Goal: Communication & Community: Answer question/provide support

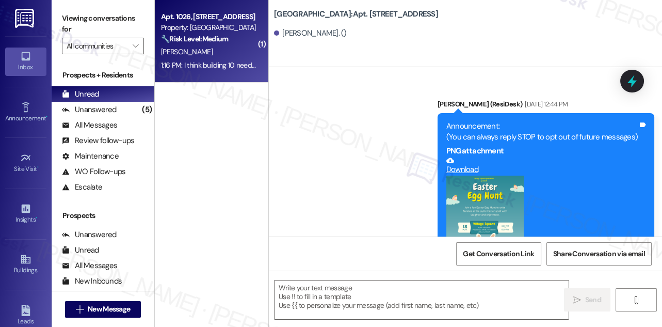
scroll to position [4767, 0]
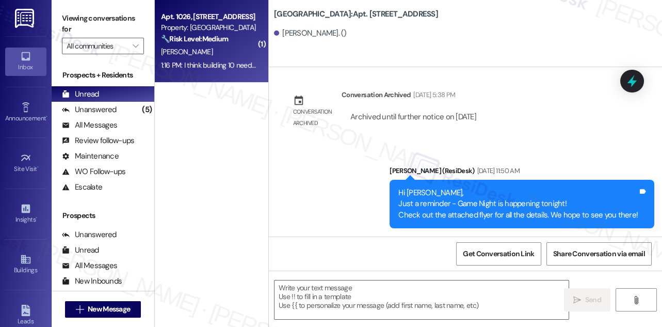
click at [256, 61] on div "1:16 PM: I think building 10 needs to be looked at it seems like trashes all ou…" at bounding box center [437, 64] width 552 height 9
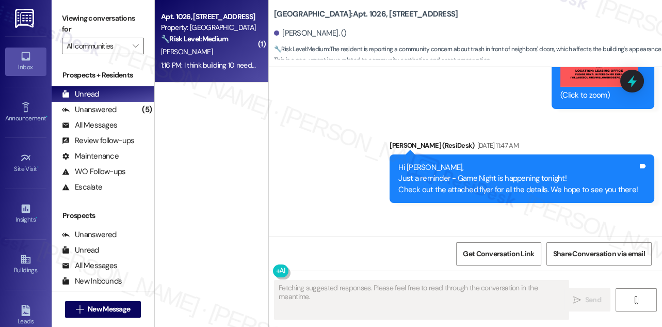
scroll to position [21043, 0]
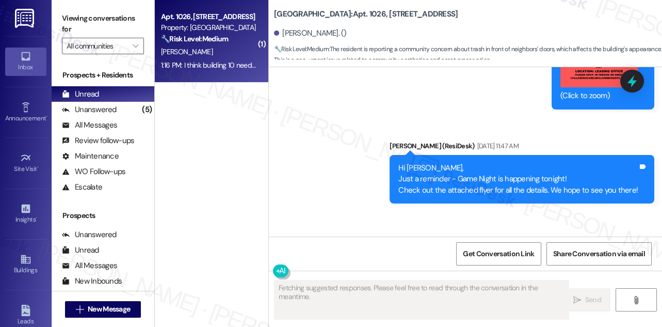
click at [356, 267] on div "I think building 10 needs to be looked at it seems like trashes all out in fron…" at bounding box center [449, 278] width 313 height 22
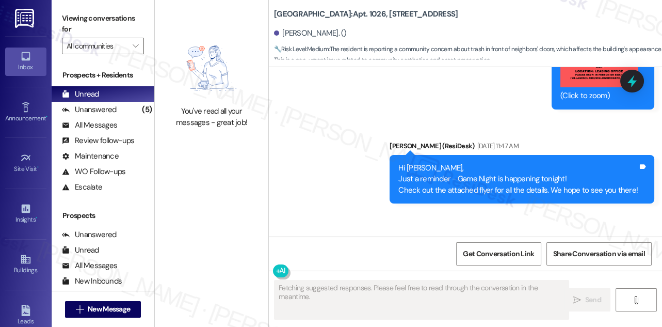
click at [356, 267] on div "I think building 10 needs to be looked at it seems like trashes all out in fron…" at bounding box center [449, 278] width 313 height 22
click at [349, 267] on div "I think building 10 needs to be looked at it seems like trashes all out in fron…" at bounding box center [449, 278] width 313 height 22
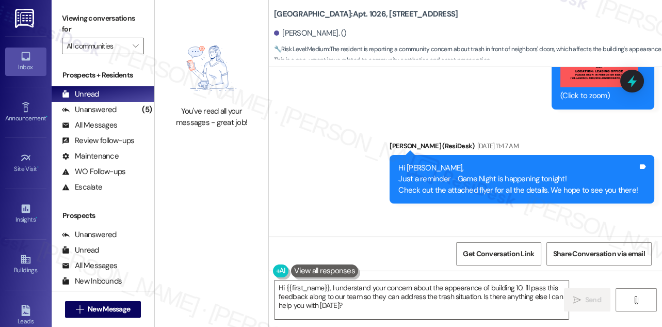
scroll to position [20996, 0]
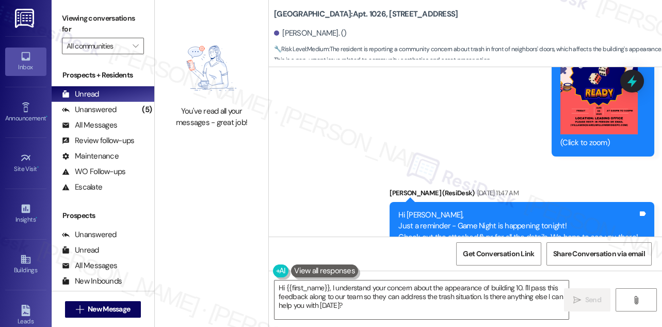
click at [82, 2] on div "Viewing conversations for All communities " at bounding box center [103, 32] width 103 height 65
click at [67, 10] on label "Viewing conversations for" at bounding box center [103, 23] width 82 height 27
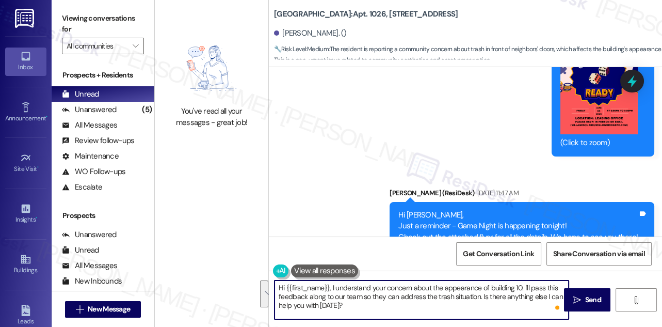
drag, startPoint x: 381, startPoint y: 309, endPoint x: 523, endPoint y: 287, distance: 144.2
click at [523, 287] on textarea "Hi {{first_name}}, I understand your concern about the appearance of building 1…" at bounding box center [422, 299] width 294 height 39
paste textarea "Thanks for letting us know. When did you first notice the trash outside in Buil…"
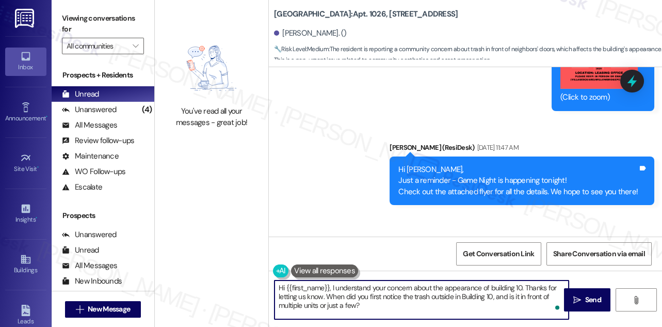
scroll to position [21044, 0]
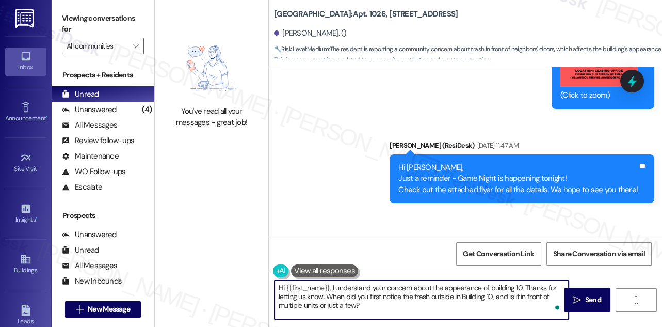
click at [361, 267] on div "I think building 10 needs to be looked at it seems like trashes all out in fron…" at bounding box center [449, 278] width 313 height 22
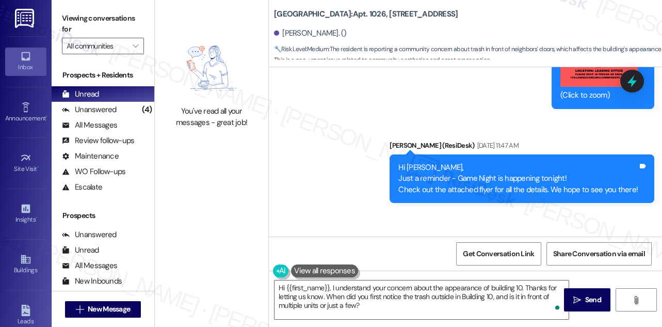
click at [361, 267] on div "I think building 10 needs to be looked at it seems like trashes all out in fron…" at bounding box center [449, 278] width 313 height 22
click at [356, 267] on div "I think building 10 needs to be looked at it seems like trashes all out in fron…" at bounding box center [449, 278] width 313 height 22
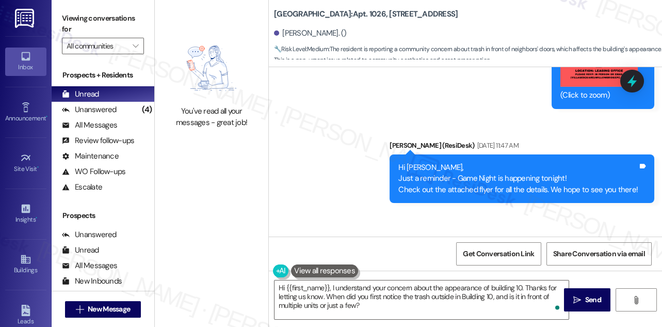
click at [412, 267] on div "I think building 10 needs to be looked at it seems like trashes all out in fron…" at bounding box center [449, 278] width 313 height 22
click at [492, 267] on div "I think building 10 needs to be looked at it seems like trashes all out in fron…" at bounding box center [449, 278] width 313 height 22
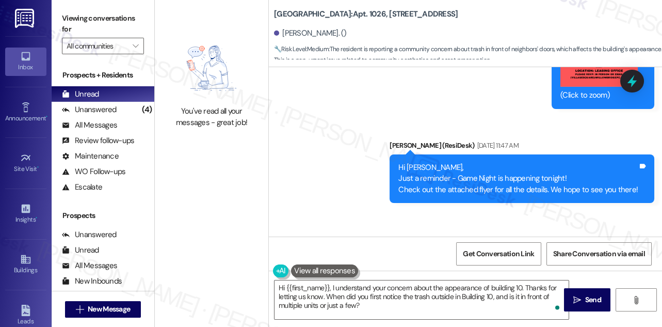
click at [492, 267] on div "I think building 10 needs to be looked at it seems like trashes all out in fron…" at bounding box center [449, 278] width 313 height 22
click at [80, 17] on label "Viewing conversations for" at bounding box center [103, 23] width 82 height 27
click at [455, 286] on textarea "Hi {{first_name}}, I understand your concern about the appearance of building 1…" at bounding box center [422, 299] width 294 height 39
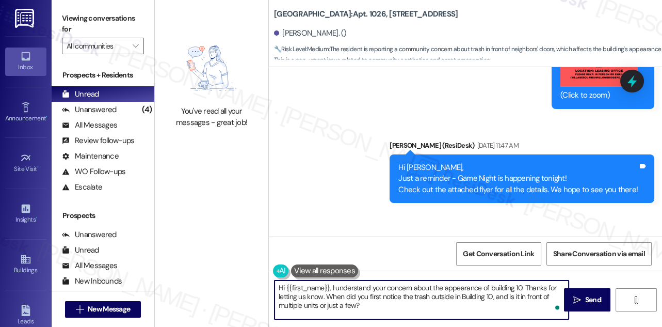
click at [455, 286] on textarea "Hi {{first_name}}, I understand your concern about the appearance of building 1…" at bounding box center [422, 299] width 294 height 39
click at [401, 301] on textarea "Hi {{first_name}}, I understand your concern about the appearance of building 1…" at bounding box center [422, 299] width 294 height 39
drag, startPoint x: 366, startPoint y: 307, endPoint x: 327, endPoint y: 295, distance: 40.4
click at [327, 295] on textarea "Hi {{first_name}}, I understand your concern about the appearance of building 1…" at bounding box center [422, 299] width 294 height 39
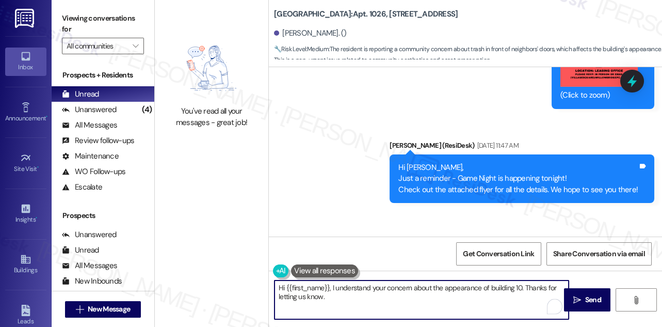
type textarea "Hi {{first_name}}, I understand your concern about the appearance of building 1…"
click at [315, 270] on button at bounding box center [324, 270] width 67 height 13
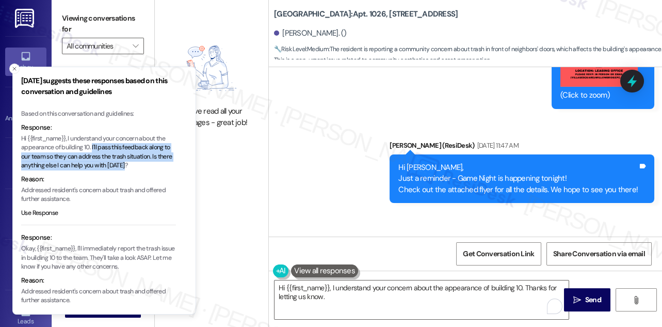
drag, startPoint x: 91, startPoint y: 147, endPoint x: 157, endPoint y: 168, distance: 68.9
click at [157, 168] on p "Hi {{first_name}}, I understand your concern about the appearance of building 1…" at bounding box center [98, 152] width 155 height 36
copy p "I'll pass this feedback along to our team so they can address the trash situati…"
click at [348, 297] on textarea "Hi {{first_name}}, I understand your concern about the appearance of building 1…" at bounding box center [422, 299] width 294 height 39
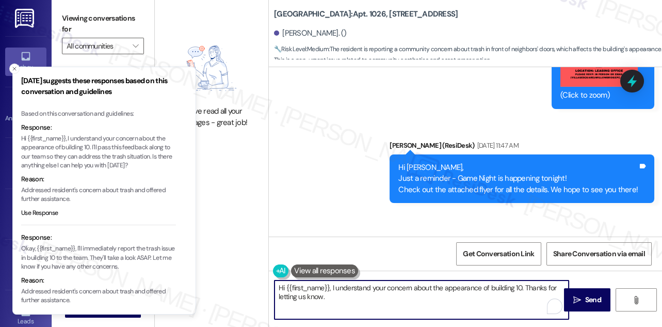
click at [333, 295] on textarea "Hi {{first_name}}, I understand your concern about the appearance of building 1…" at bounding box center [422, 299] width 294 height 39
paste textarea "I'll pass this feedback along to our team so they can address the trash situati…"
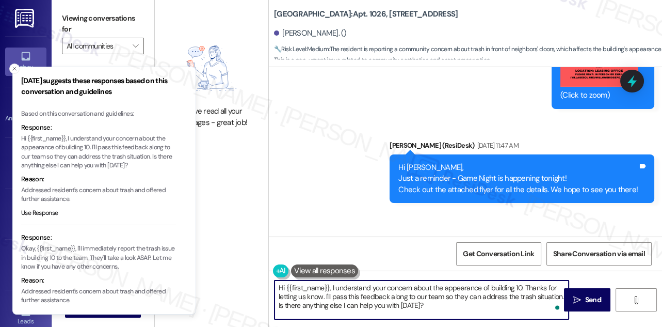
click at [359, 288] on textarea "Hi {{first_name}}, I understand your concern about the appearance of building 1…" at bounding box center [422, 299] width 294 height 39
click at [465, 294] on textarea "Hi {{first_name}}, I understand your concern about the appearance of building 1…" at bounding box center [422, 299] width 294 height 39
drag, startPoint x: 445, startPoint y: 287, endPoint x: 480, endPoint y: 286, distance: 35.6
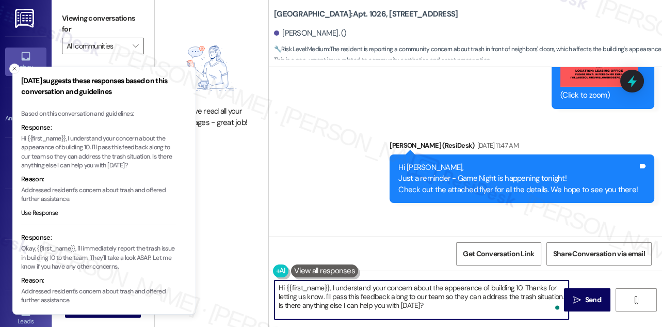
click at [480, 286] on textarea "Hi {{first_name}}, I understand your concern about the appearance of building 1…" at bounding box center [422, 299] width 294 height 39
click at [12, 66] on icon "Close toast" at bounding box center [14, 69] width 6 height 6
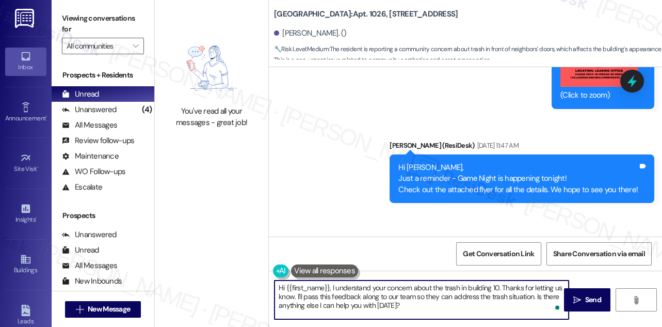
drag, startPoint x: 302, startPoint y: 296, endPoint x: 415, endPoint y: 297, distance: 113.6
click at [415, 297] on textarea "Hi {{first_name}}, I understand your concern about the trash in building 10. Th…" at bounding box center [422, 299] width 294 height 39
drag, startPoint x: 482, startPoint y: 295, endPoint x: 533, endPoint y: 294, distance: 51.6
click at [533, 294] on textarea "Hi {{first_name}}, I understand your concern about the trash in building 10. Th…" at bounding box center [422, 299] width 294 height 39
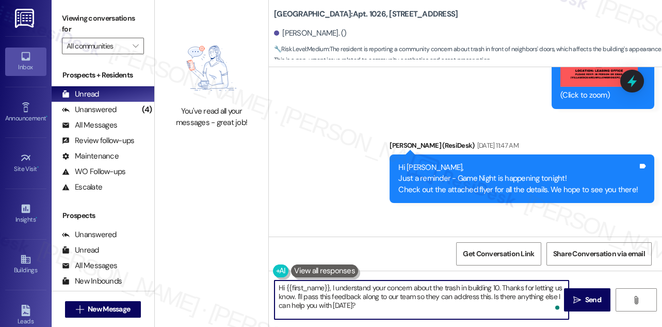
type textarea "Hi {{first_name}}, I understand your concern about the trash in building 10. Th…"
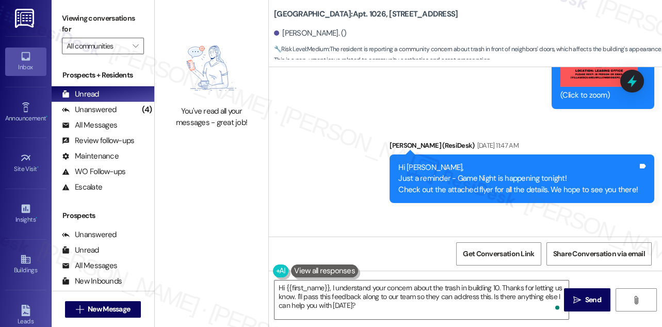
click at [436, 267] on div "I think building 10 needs to be looked at it seems like trashes all out in fron…" at bounding box center [449, 278] width 313 height 22
click at [438, 267] on div "I think building 10 needs to be looked at it seems like trashes all out in fron…" at bounding box center [449, 278] width 313 height 22
click at [502, 267] on div "I think building 10 needs to be looked at it seems like trashes all out in fron…" at bounding box center [449, 278] width 313 height 22
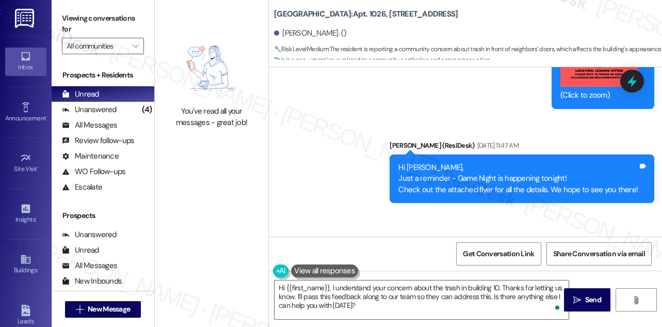
click at [502, 267] on div "I think building 10 needs to be looked at it seems like trashes all out in fron…" at bounding box center [449, 278] width 313 height 22
click at [406, 291] on textarea "Hi {{first_name}}, I understand your concern about the trash in building 10. Th…" at bounding box center [422, 299] width 294 height 39
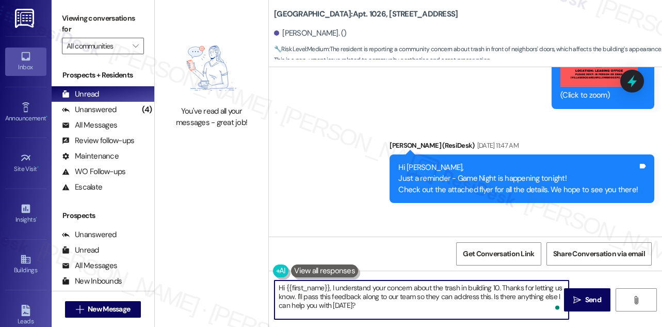
click at [406, 291] on textarea "Hi {{first_name}}, I understand your concern about the trash in building 10. Th…" at bounding box center [422, 299] width 294 height 39
click at [342, 297] on textarea "Hi {{first_name}}, I understand your concern about the trash in building 10. Th…" at bounding box center [422, 299] width 294 height 39
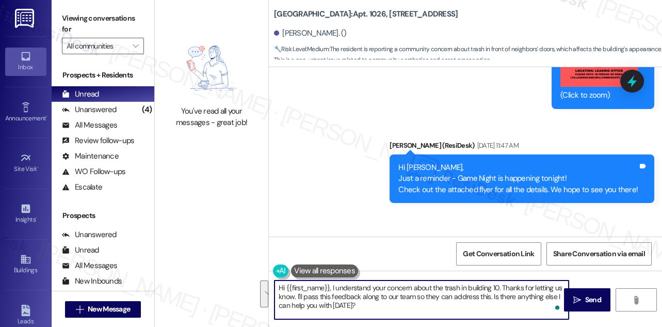
click at [431, 294] on textarea "Hi {{first_name}}, I understand your concern about the trash in building 10. Th…" at bounding box center [422, 299] width 294 height 39
drag, startPoint x: 414, startPoint y: 298, endPoint x: 486, endPoint y: 298, distance: 72.8
click at [486, 298] on textarea "Hi {{first_name}}, I understand your concern about the trash in building 10. Th…" at bounding box center [422, 299] width 294 height 39
click at [441, 307] on textarea "Hi {{first_name}}, I understand your concern about the trash in building 10. Th…" at bounding box center [422, 299] width 294 height 39
click at [576, 299] on icon "" at bounding box center [578, 300] width 8 height 8
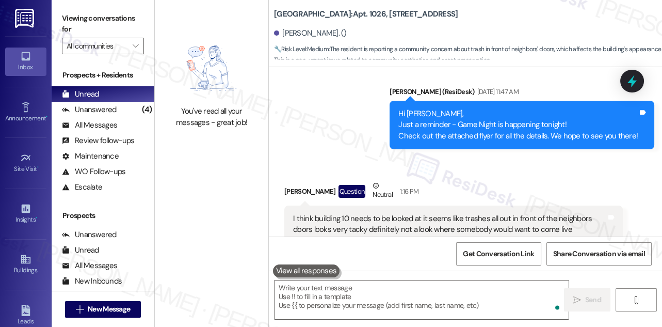
scroll to position [21138, 0]
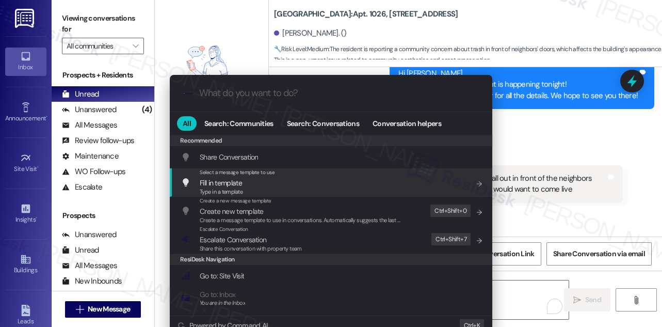
click at [517, 127] on div ".cls-1{fill:#0a055f;}.cls-2{fill:#0cc4c4;} resideskLogoBlueOrange All Search: C…" at bounding box center [331, 163] width 662 height 327
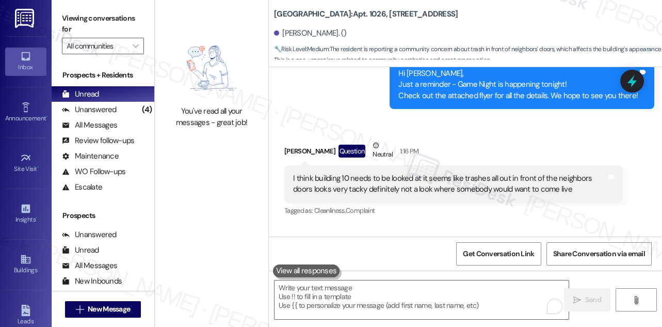
click at [374, 263] on div "Hi [PERSON_NAME], I understand your concern about the trash in building 10. Tha…" at bounding box center [485, 287] width 339 height 49
click at [469, 173] on div "I think building 10 needs to be looked at it seems like trashes all out in fron…" at bounding box center [449, 184] width 313 height 22
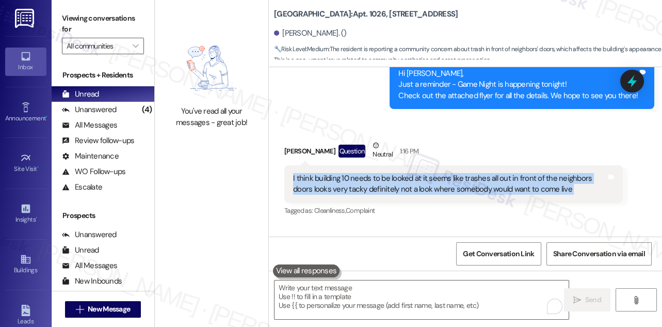
click at [468, 173] on div "I think building 10 needs to be looked at it seems like trashes all out in fron…" at bounding box center [449, 184] width 313 height 22
click at [378, 173] on div "I think building 10 needs to be looked at it seems like trashes all out in fron…" at bounding box center [449, 184] width 313 height 22
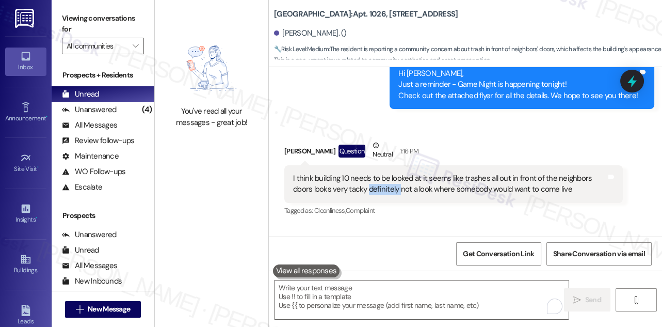
click at [378, 173] on div "I think building 10 needs to be looked at it seems like trashes all out in fron…" at bounding box center [449, 184] width 313 height 22
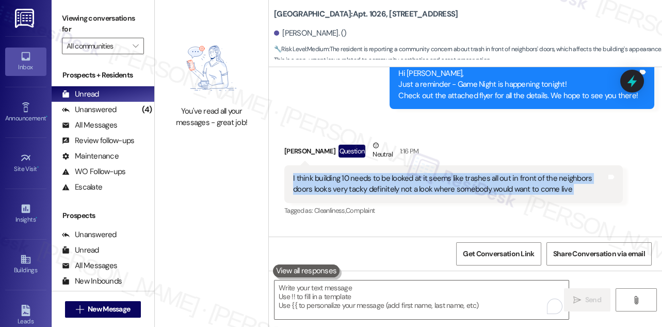
click at [378, 173] on div "I think building 10 needs to be looked at it seems like trashes all out in fron…" at bounding box center [449, 184] width 313 height 22
click at [400, 173] on div "I think building 10 needs to be looked at it seems like trashes all out in fron…" at bounding box center [449, 184] width 313 height 22
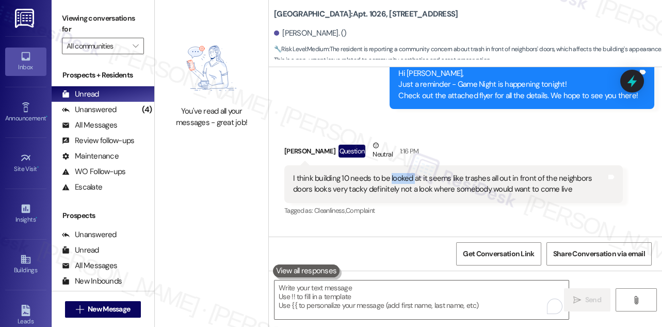
click at [400, 173] on div "I think building 10 needs to be looked at it seems like trashes all out in fron…" at bounding box center [449, 184] width 313 height 22
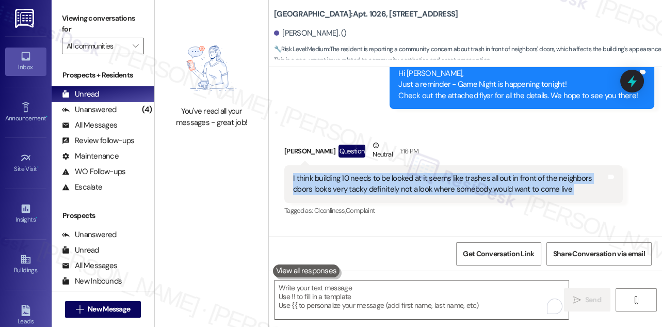
click at [400, 173] on div "I think building 10 needs to be looked at it seems like trashes all out in fron…" at bounding box center [449, 184] width 313 height 22
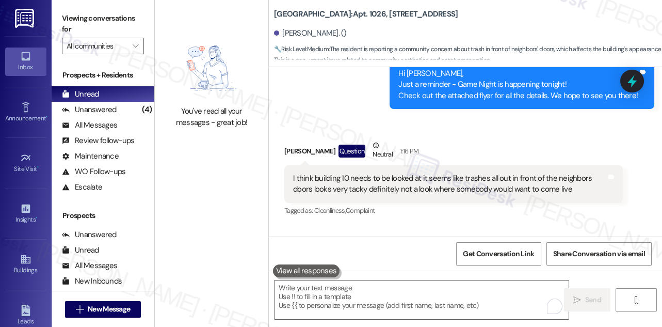
click at [439, 271] on div "Hi [PERSON_NAME], I understand your concern about the trash in building 10. Tha…" at bounding box center [481, 287] width 313 height 33
click at [385, 271] on div "Hi [PERSON_NAME], I understand your concern about the trash in building 10. Tha…" at bounding box center [481, 287] width 313 height 33
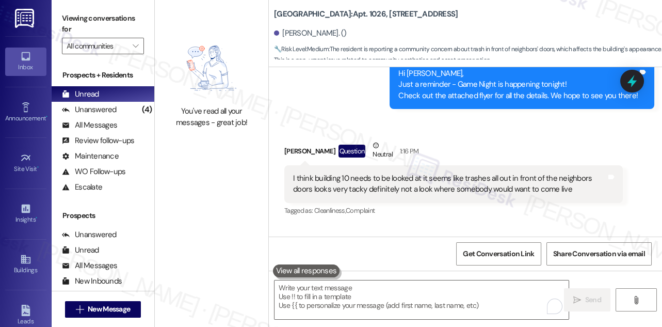
click at [385, 271] on div "Hi [PERSON_NAME], I understand your concern about the trash in building 10. Tha…" at bounding box center [481, 287] width 313 height 33
